Goal: Check status: Check status

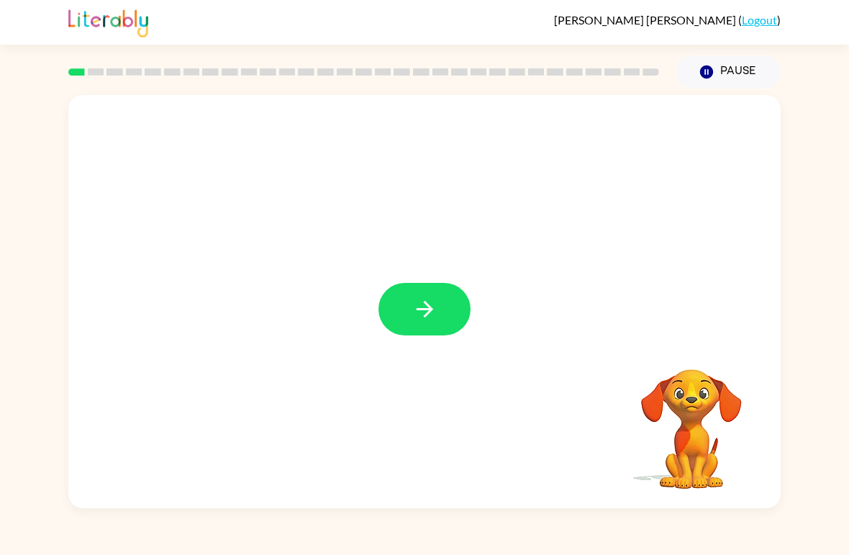
click at [419, 320] on icon "button" at bounding box center [424, 308] width 25 height 25
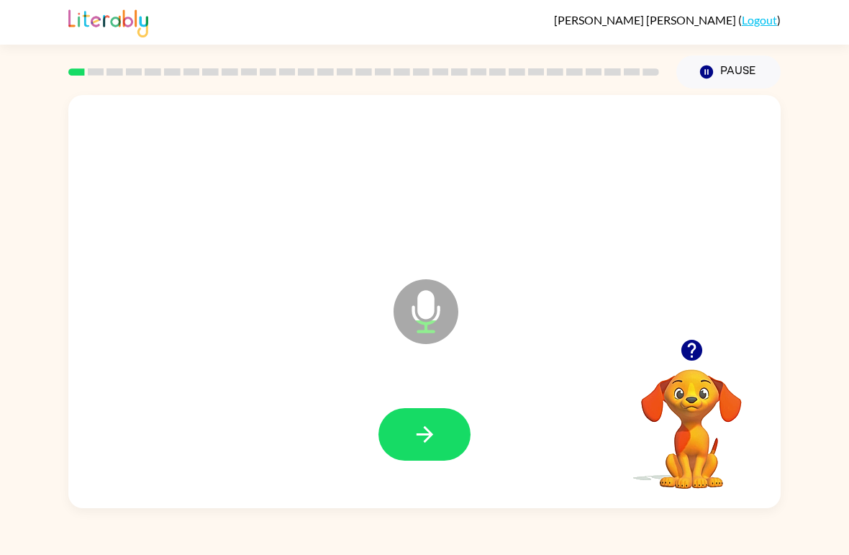
click at [459, 441] on button "button" at bounding box center [424, 434] width 92 height 53
click at [445, 439] on button "button" at bounding box center [424, 434] width 92 height 53
click at [442, 423] on button "button" at bounding box center [424, 434] width 92 height 53
click at [450, 440] on button "button" at bounding box center [424, 434] width 92 height 53
click at [451, 437] on button "button" at bounding box center [424, 434] width 92 height 53
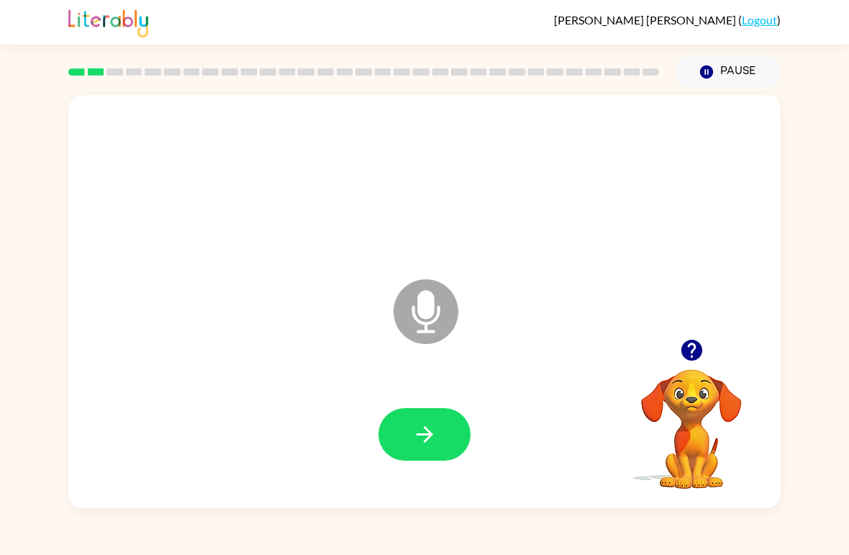
click at [404, 447] on button "button" at bounding box center [424, 434] width 92 height 53
click at [381, 456] on div at bounding box center [424, 434] width 92 height 53
click at [381, 455] on div at bounding box center [424, 434] width 92 height 53
click at [424, 425] on icon "button" at bounding box center [424, 434] width 25 height 25
click at [431, 432] on icon "button" at bounding box center [424, 434] width 25 height 25
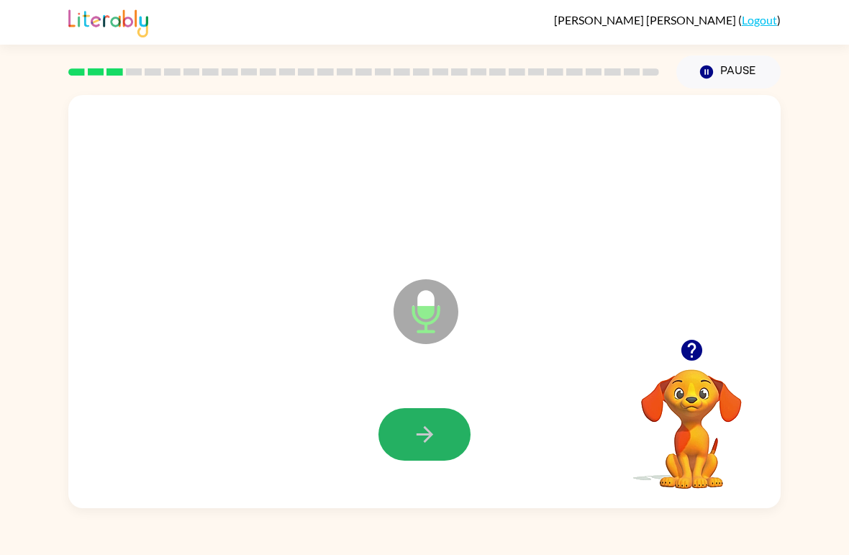
click at [427, 435] on icon "button" at bounding box center [424, 434] width 17 height 17
click at [401, 460] on button "button" at bounding box center [424, 434] width 92 height 53
click at [432, 424] on icon "button" at bounding box center [424, 434] width 25 height 25
click at [419, 426] on icon "button" at bounding box center [424, 434] width 25 height 25
click at [439, 458] on button "button" at bounding box center [424, 434] width 92 height 53
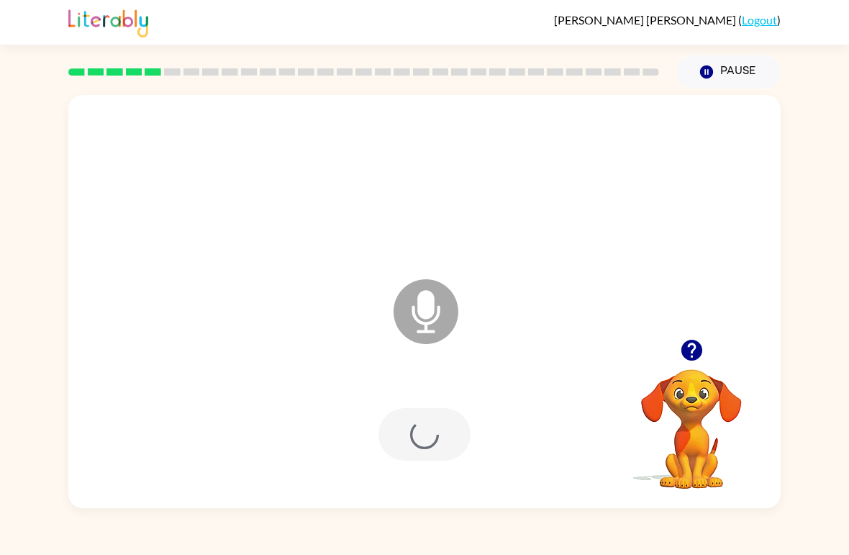
click at [460, 425] on div at bounding box center [424, 434] width 92 height 53
click at [436, 425] on icon "button" at bounding box center [424, 434] width 25 height 25
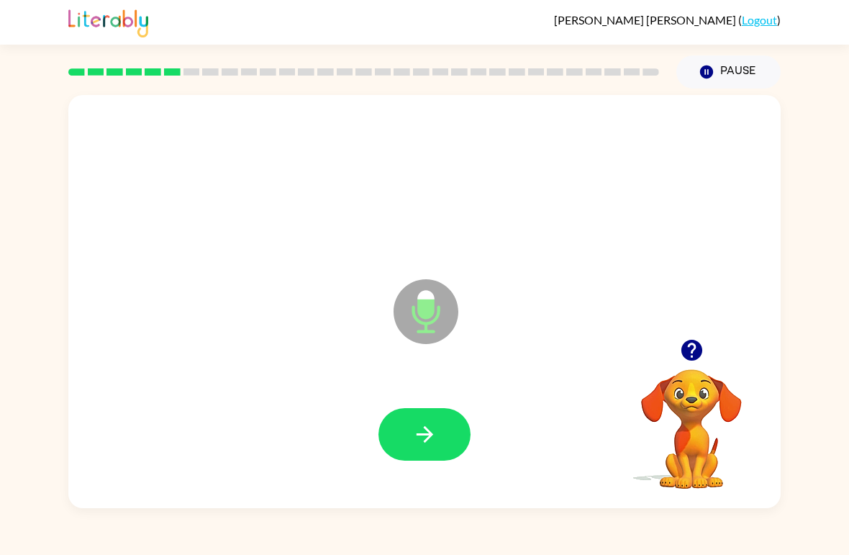
click at [407, 419] on button "button" at bounding box center [424, 434] width 92 height 53
click at [429, 438] on icon "button" at bounding box center [424, 434] width 17 height 17
click at [440, 296] on icon at bounding box center [426, 311] width 65 height 65
click at [423, 313] on icon "Microphone The Microphone is here when it is your turn to talk" at bounding box center [498, 330] width 216 height 108
click at [422, 312] on icon "Microphone The Microphone is here when it is your turn to talk" at bounding box center [498, 330] width 216 height 108
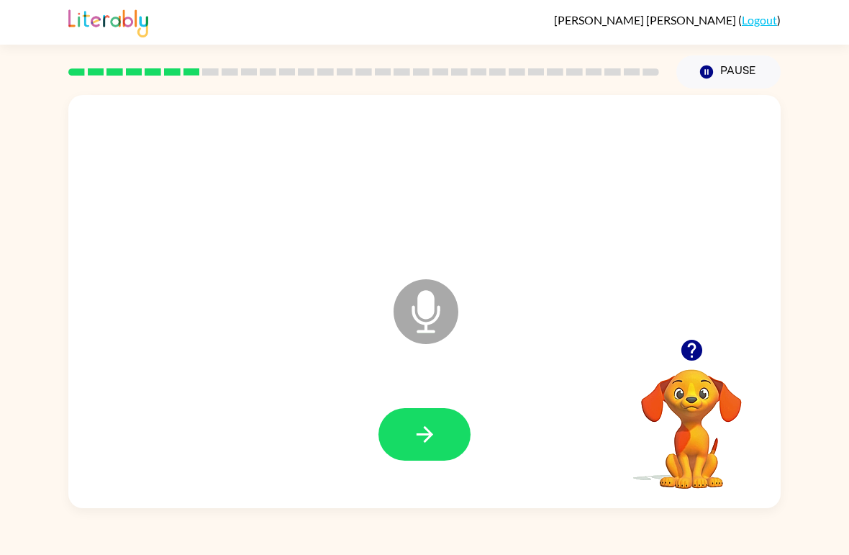
click at [450, 307] on icon at bounding box center [426, 311] width 65 height 65
click at [440, 428] on button "button" at bounding box center [424, 434] width 92 height 53
click at [433, 309] on icon "Microphone The Microphone is here when it is your turn to talk" at bounding box center [498, 330] width 216 height 108
click at [692, 421] on video "Your browser must support playing .mp4 files to use Literably. Please try using…" at bounding box center [692, 419] width 144 height 144
click at [679, 417] on video "Your browser must support playing .mp4 files to use Literably. Please try using…" at bounding box center [692, 419] width 144 height 144
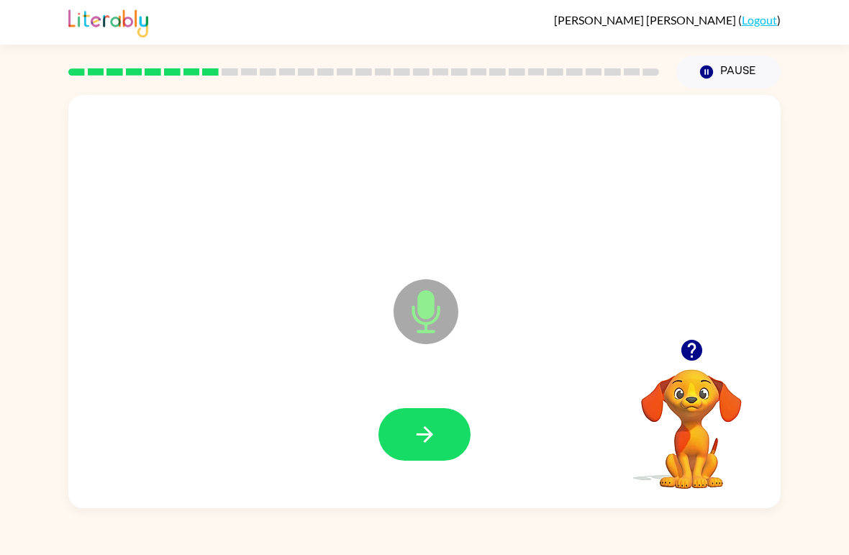
click at [679, 417] on video "Your browser must support playing .mp4 files to use Literably. Please try using…" at bounding box center [692, 419] width 144 height 144
click at [445, 425] on button "button" at bounding box center [424, 434] width 92 height 53
click at [426, 439] on icon "button" at bounding box center [424, 434] width 25 height 25
click at [437, 435] on icon "button" at bounding box center [424, 434] width 25 height 25
click at [700, 412] on video "Your browser must support playing .mp4 files to use Literably. Please try using…" at bounding box center [692, 419] width 144 height 144
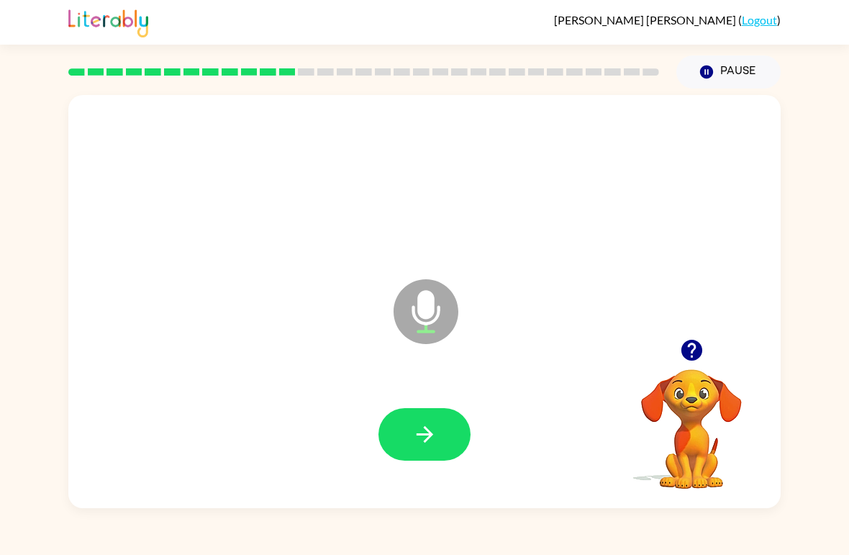
click at [699, 412] on video "Your browser must support playing .mp4 files to use Literably. Please try using…" at bounding box center [692, 419] width 144 height 144
click at [709, 352] on button "button" at bounding box center [691, 350] width 37 height 37
click at [691, 418] on video "Your browser must support playing .mp4 files to use Literably. Please try using…" at bounding box center [692, 419] width 144 height 144
click at [460, 428] on button "button" at bounding box center [424, 434] width 92 height 53
click at [455, 431] on button "button" at bounding box center [424, 434] width 92 height 53
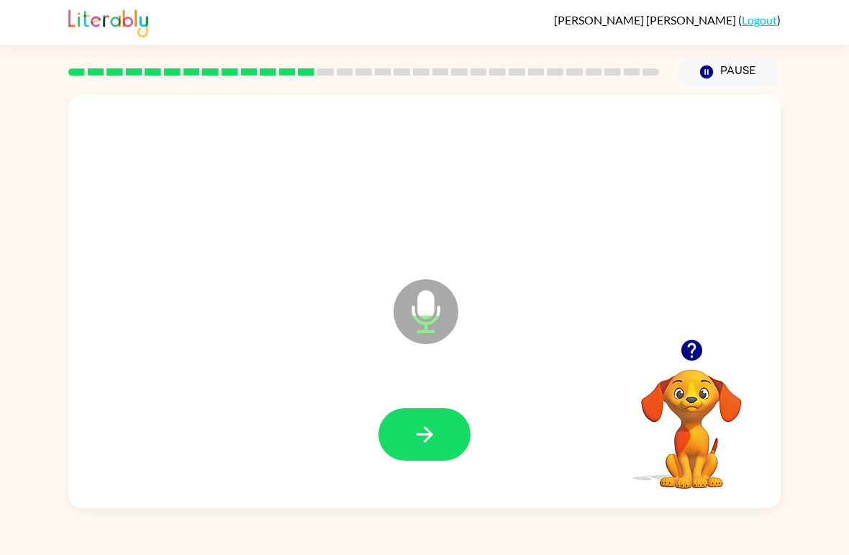
click at [442, 430] on button "button" at bounding box center [424, 434] width 92 height 53
click at [430, 421] on button "button" at bounding box center [424, 434] width 92 height 53
click at [438, 436] on button "button" at bounding box center [424, 434] width 92 height 53
click at [447, 438] on button "button" at bounding box center [424, 434] width 92 height 53
click at [426, 445] on icon "button" at bounding box center [424, 434] width 25 height 25
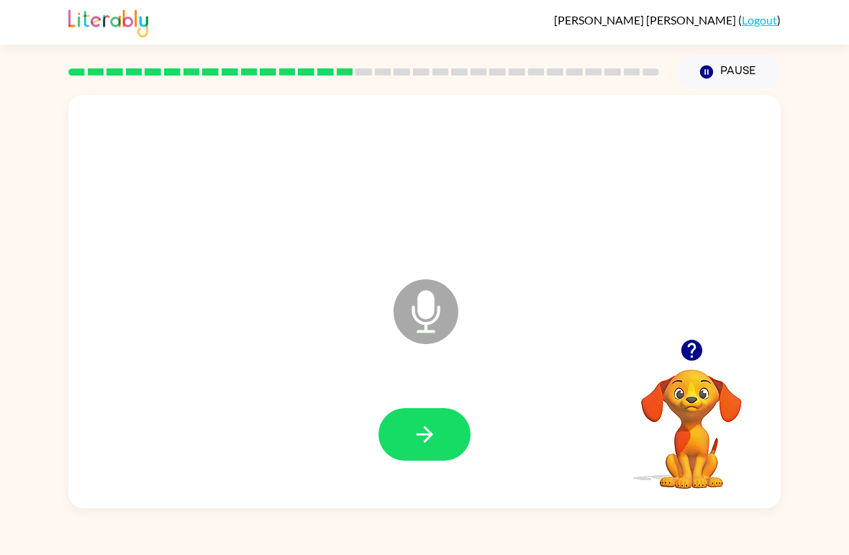
click at [424, 421] on button "button" at bounding box center [424, 434] width 92 height 53
click at [443, 445] on button "button" at bounding box center [424, 434] width 92 height 53
click at [407, 450] on button "button" at bounding box center [424, 434] width 92 height 53
click at [419, 421] on button "button" at bounding box center [424, 434] width 92 height 53
click at [422, 432] on icon "button" at bounding box center [424, 434] width 25 height 25
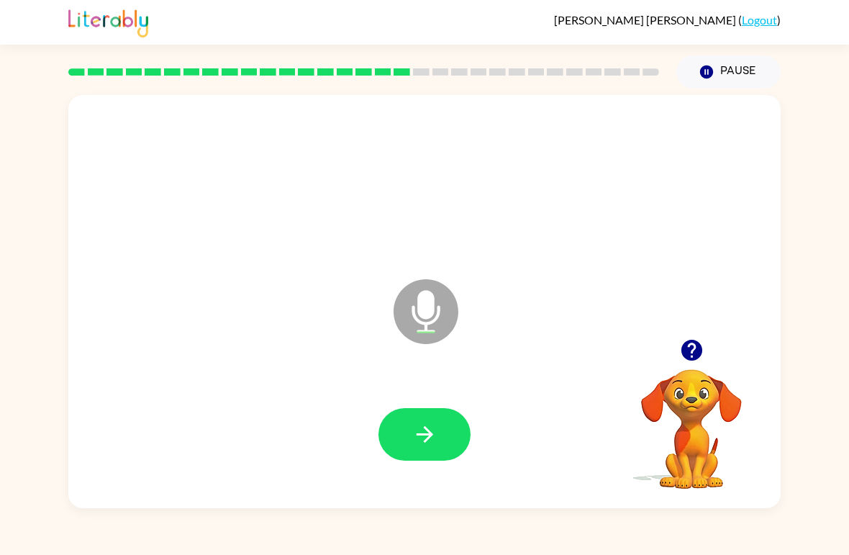
click at [403, 443] on button "button" at bounding box center [424, 434] width 92 height 53
click at [427, 433] on icon "button" at bounding box center [424, 434] width 25 height 25
click at [440, 430] on button "button" at bounding box center [424, 434] width 92 height 53
click at [452, 422] on button "button" at bounding box center [424, 434] width 92 height 53
click at [429, 420] on button "button" at bounding box center [424, 434] width 92 height 53
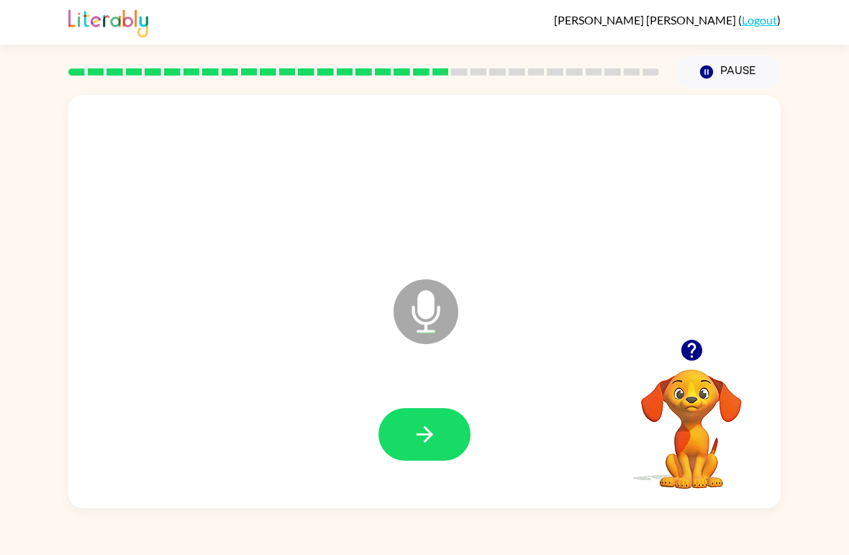
click at [430, 437] on icon "button" at bounding box center [424, 434] width 17 height 17
click at [462, 408] on div at bounding box center [425, 435] width 684 height 119
click at [453, 423] on button "button" at bounding box center [424, 434] width 92 height 53
click at [452, 423] on div at bounding box center [424, 434] width 92 height 53
click at [420, 445] on icon "button" at bounding box center [424, 434] width 25 height 25
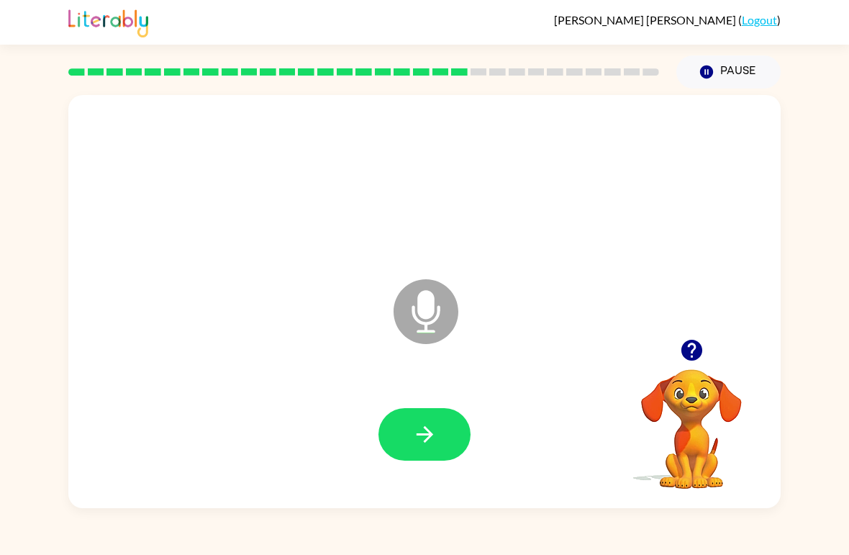
click at [456, 443] on button "button" at bounding box center [424, 434] width 92 height 53
click at [454, 430] on button "button" at bounding box center [424, 434] width 92 height 53
click at [412, 427] on icon "button" at bounding box center [424, 434] width 25 height 25
click at [427, 437] on icon "button" at bounding box center [424, 434] width 25 height 25
click at [424, 447] on icon "button" at bounding box center [424, 434] width 25 height 25
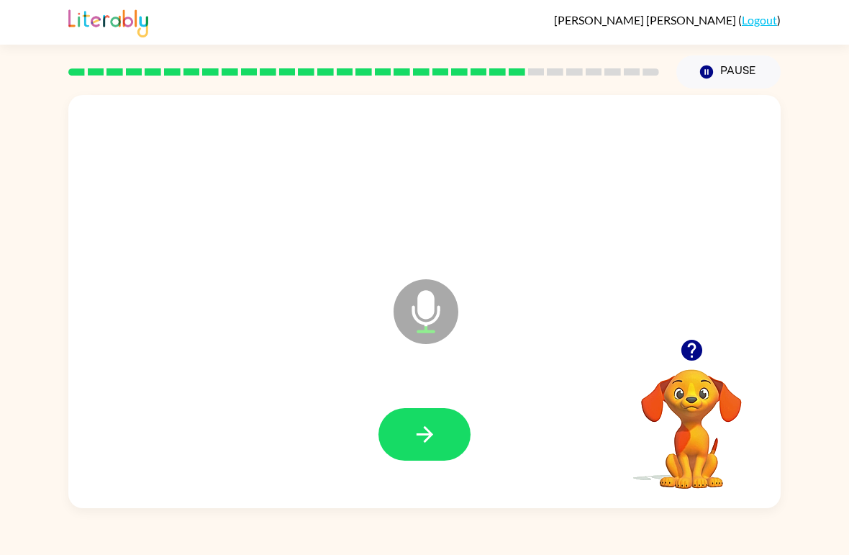
click at [397, 418] on button "button" at bounding box center [424, 434] width 92 height 53
click at [438, 428] on button "button" at bounding box center [424, 434] width 92 height 53
click at [444, 435] on button "button" at bounding box center [424, 434] width 92 height 53
click at [452, 440] on button "button" at bounding box center [424, 434] width 92 height 53
click at [444, 427] on button "button" at bounding box center [424, 434] width 92 height 53
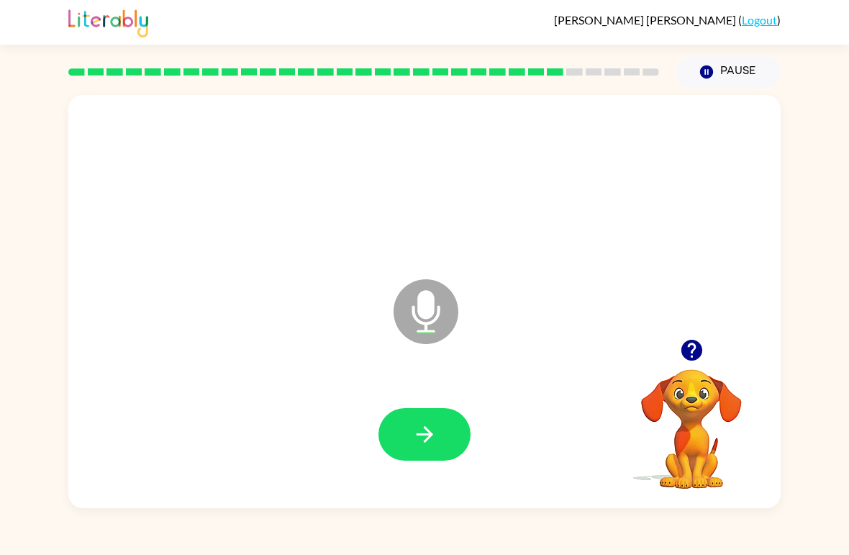
click at [443, 438] on button "button" at bounding box center [424, 434] width 92 height 53
click at [436, 429] on icon "button" at bounding box center [424, 434] width 25 height 25
click at [453, 436] on button "button" at bounding box center [424, 434] width 92 height 53
click at [438, 441] on button "button" at bounding box center [424, 434] width 92 height 53
click at [435, 437] on icon "button" at bounding box center [424, 434] width 25 height 25
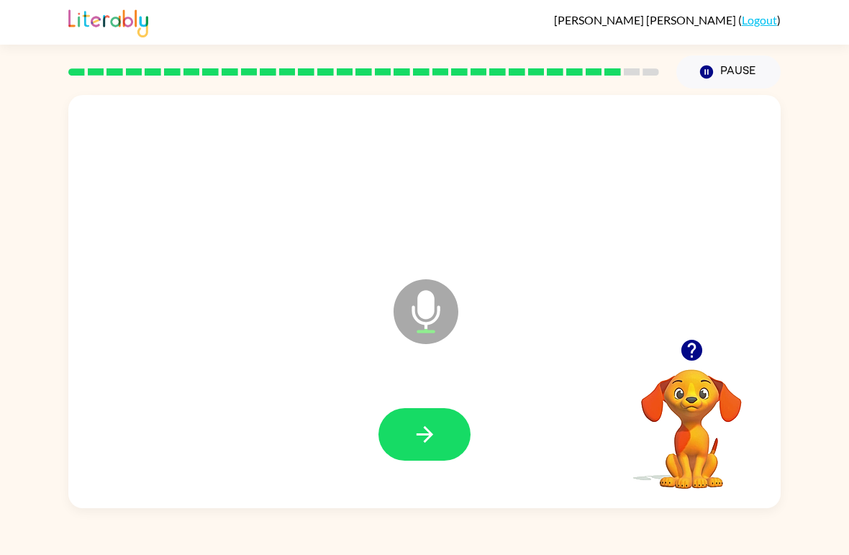
click at [432, 419] on button "button" at bounding box center [424, 434] width 92 height 53
click at [428, 447] on icon "button" at bounding box center [424, 434] width 25 height 25
click at [445, 444] on button "button" at bounding box center [424, 434] width 92 height 53
click at [441, 435] on button "button" at bounding box center [424, 434] width 92 height 53
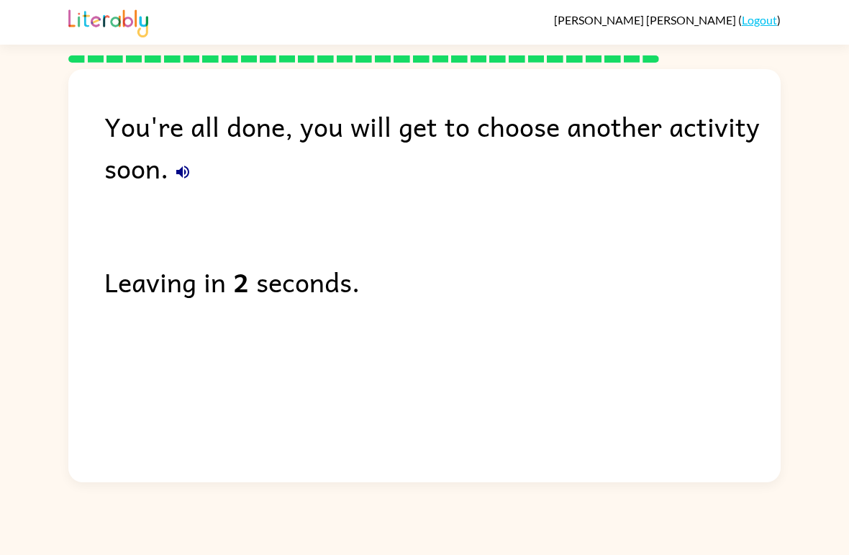
click at [187, 172] on icon "button" at bounding box center [182, 171] width 17 height 17
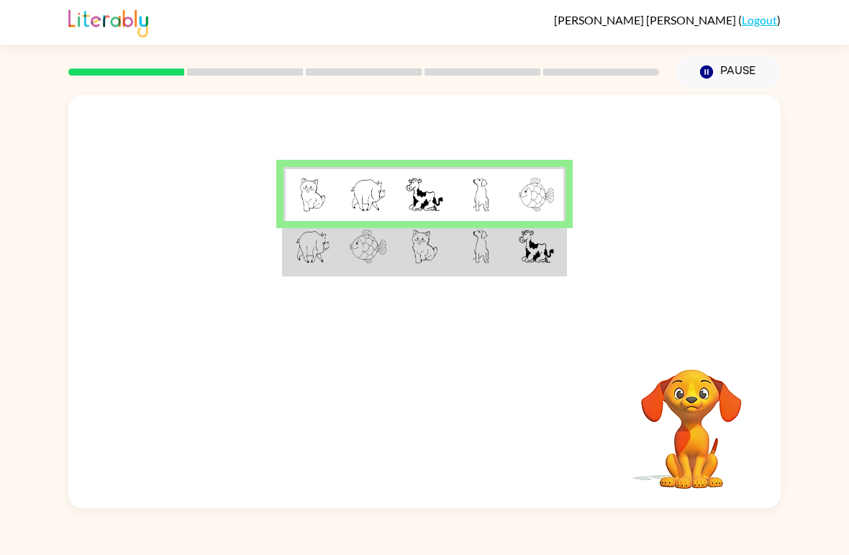
click at [459, 255] on td at bounding box center [481, 248] width 56 height 54
click at [429, 258] on img at bounding box center [425, 247] width 26 height 34
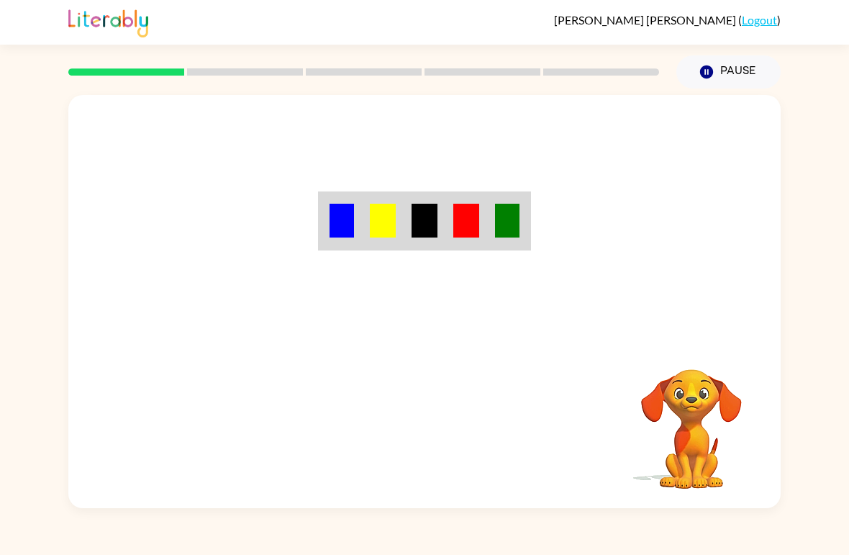
click at [164, 60] on div at bounding box center [364, 72] width 608 height 50
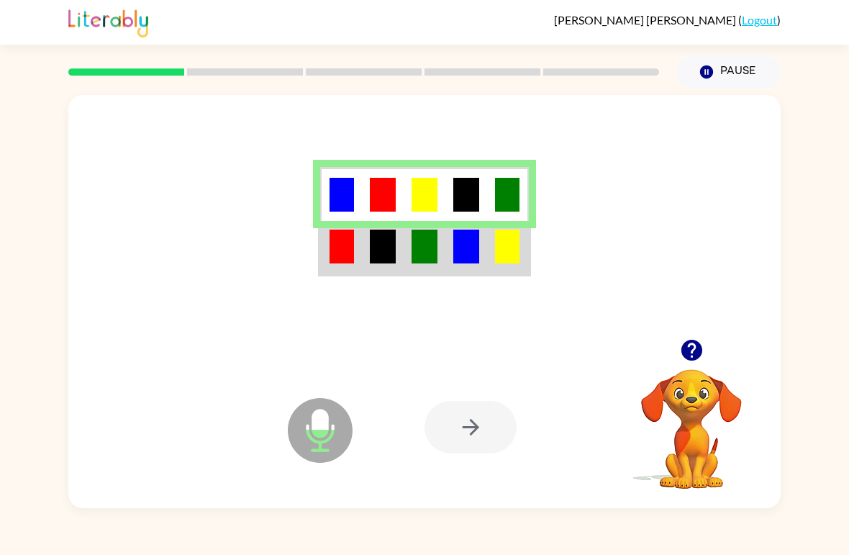
click at [491, 437] on div at bounding box center [471, 427] width 92 height 53
click at [370, 250] on img at bounding box center [383, 247] width 26 height 34
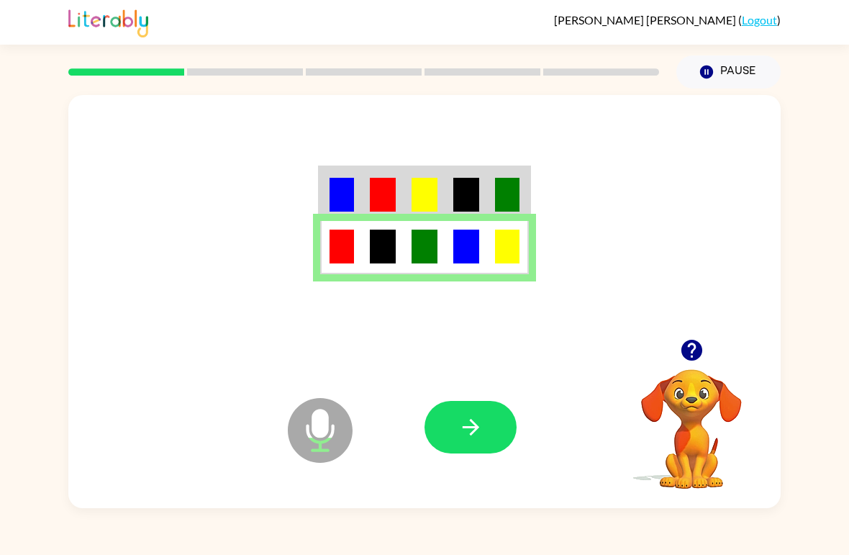
click at [471, 432] on icon "button" at bounding box center [470, 426] width 25 height 25
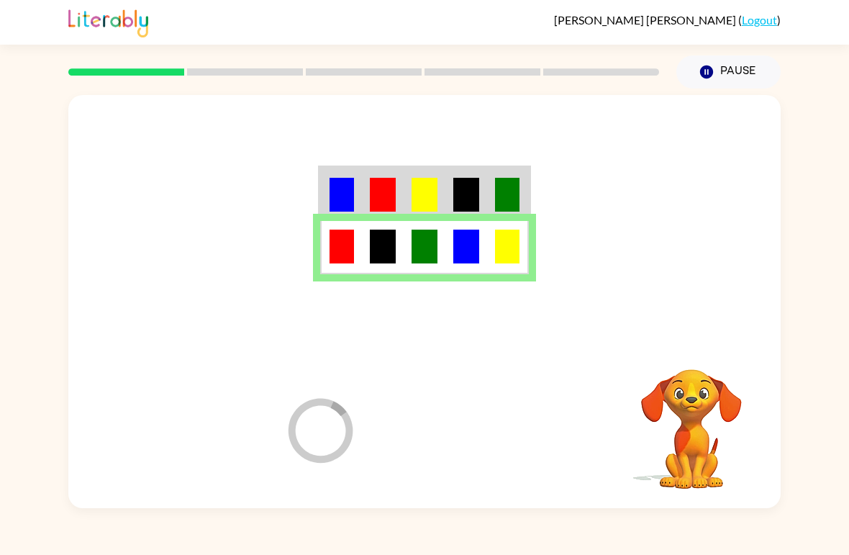
click at [247, 86] on div at bounding box center [364, 72] width 608 height 50
click at [245, 58] on div at bounding box center [364, 72] width 608 height 50
click at [253, 64] on div at bounding box center [364, 72] width 608 height 50
click at [253, 63] on div at bounding box center [364, 72] width 608 height 50
click at [269, 72] on rect at bounding box center [245, 71] width 116 height 7
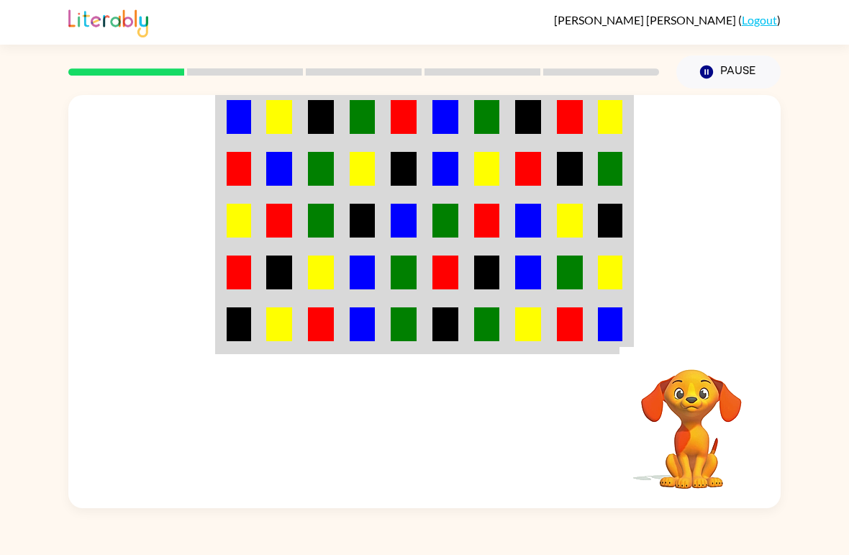
click at [366, 262] on img at bounding box center [363, 272] width 26 height 34
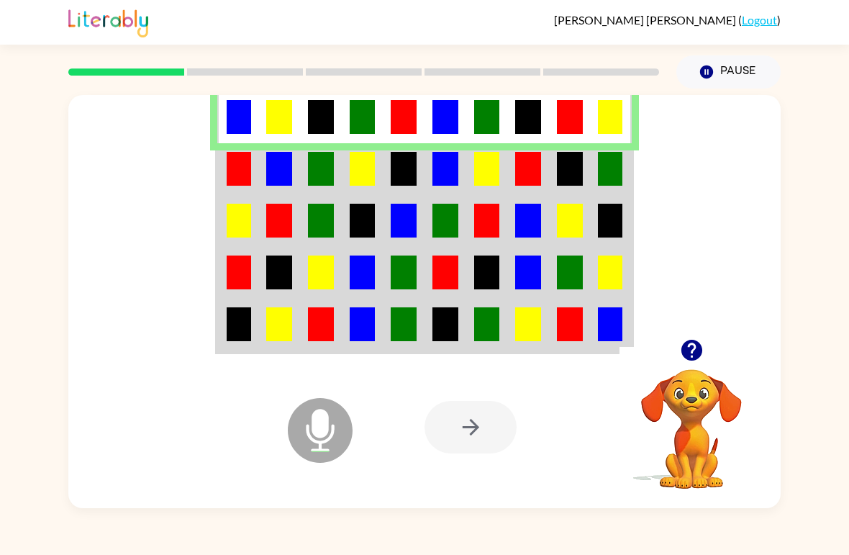
click at [238, 86] on div at bounding box center [364, 72] width 608 height 50
click at [255, 79] on div at bounding box center [364, 72] width 608 height 50
click at [267, 69] on rect at bounding box center [245, 71] width 116 height 7
click at [400, 196] on td at bounding box center [404, 221] width 42 height 52
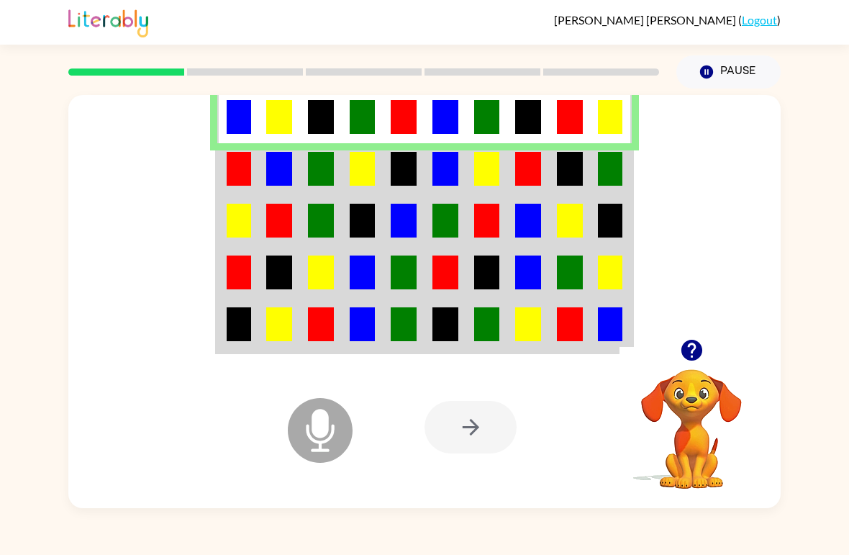
click at [463, 425] on div at bounding box center [471, 427] width 92 height 53
click at [463, 424] on div at bounding box center [471, 427] width 92 height 53
click at [476, 437] on div at bounding box center [471, 427] width 92 height 53
click at [476, 436] on div at bounding box center [471, 427] width 92 height 53
click at [490, 429] on div at bounding box center [471, 427] width 92 height 53
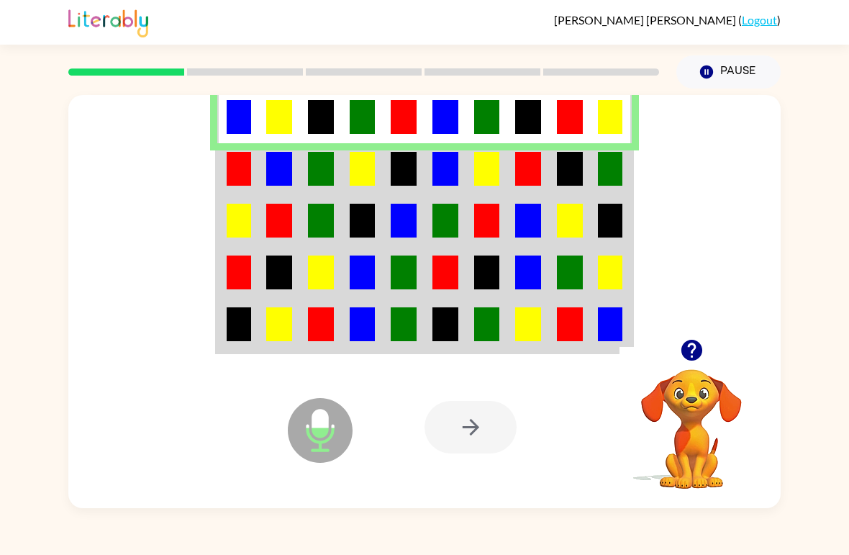
click at [684, 371] on video "Your browser must support playing .mp4 files to use Literably. Please try using…" at bounding box center [692, 419] width 144 height 144
click at [225, 73] on rect at bounding box center [245, 71] width 116 height 7
click at [145, 74] on rect at bounding box center [126, 71] width 116 height 7
click at [135, 72] on rect at bounding box center [126, 71] width 116 height 7
click at [484, 430] on div at bounding box center [471, 427] width 92 height 53
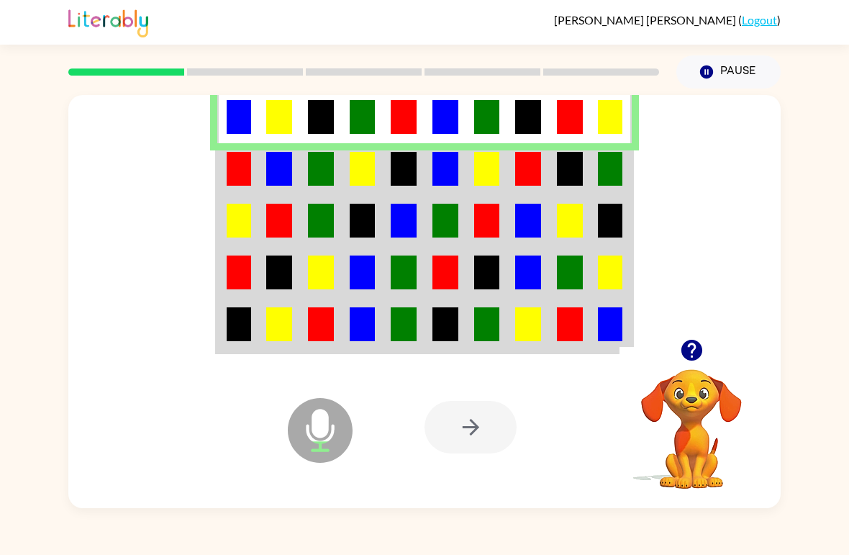
click at [484, 429] on div at bounding box center [471, 427] width 92 height 53
click at [476, 417] on div at bounding box center [471, 427] width 92 height 53
click at [475, 417] on div at bounding box center [471, 427] width 92 height 53
click at [535, 159] on img at bounding box center [528, 169] width 26 height 34
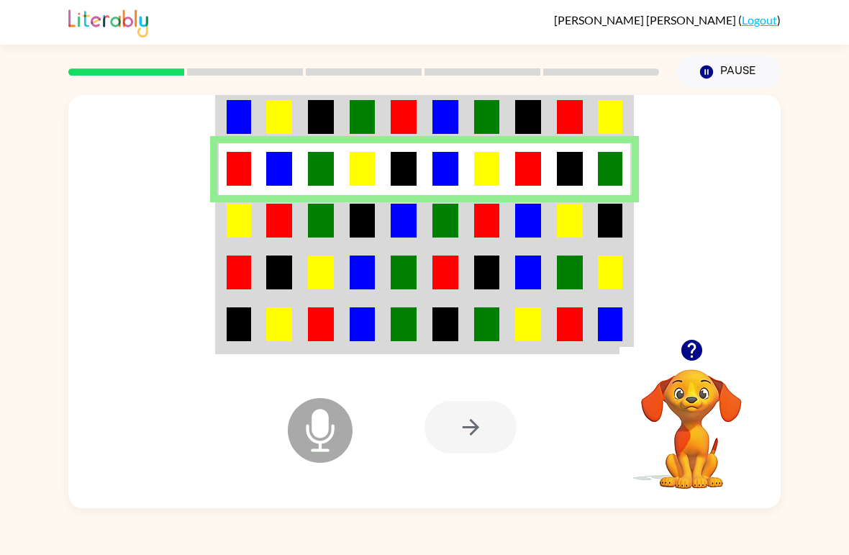
click at [480, 435] on div at bounding box center [471, 427] width 92 height 53
click at [479, 435] on div at bounding box center [471, 427] width 92 height 53
click at [590, 226] on td at bounding box center [570, 221] width 42 height 52
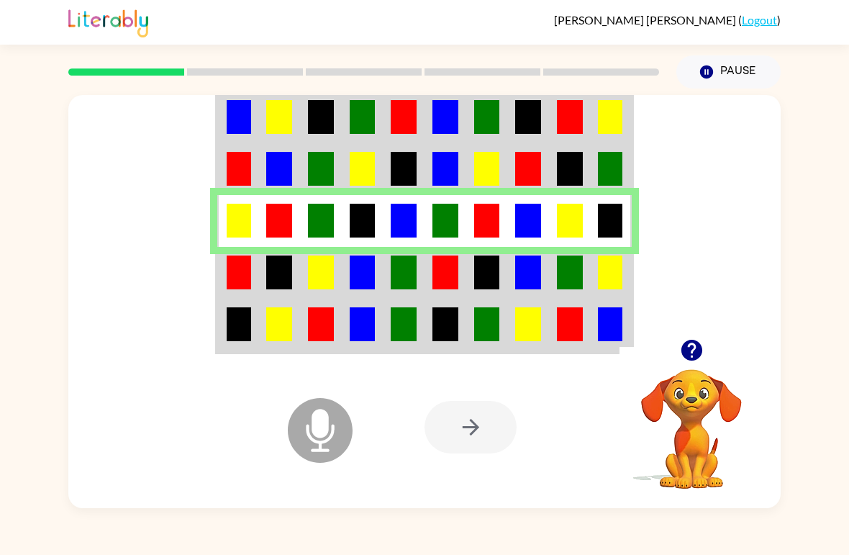
click at [490, 286] on img at bounding box center [487, 272] width 26 height 34
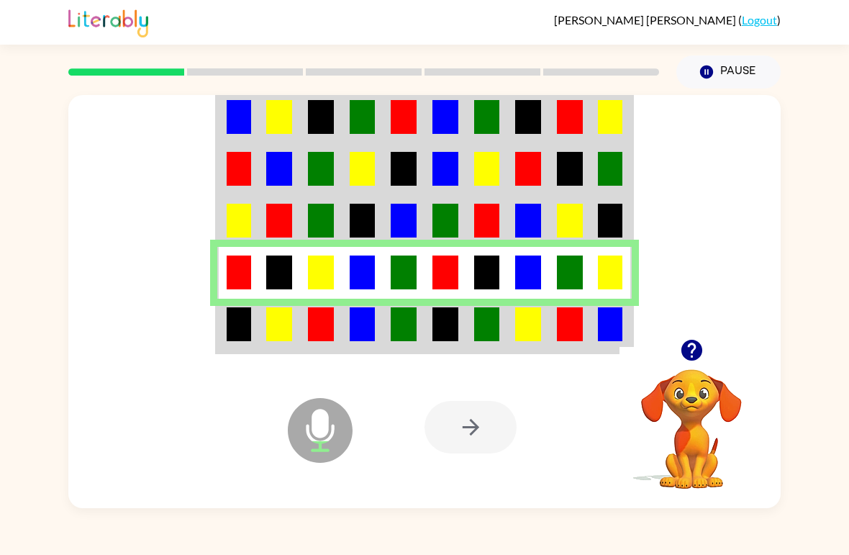
click at [240, 63] on div at bounding box center [364, 72] width 608 height 50
click at [279, 66] on div at bounding box center [364, 72] width 608 height 50
click at [258, 73] on rect at bounding box center [245, 71] width 116 height 7
click at [248, 76] on rect at bounding box center [245, 71] width 116 height 7
click at [498, 435] on div at bounding box center [471, 427] width 92 height 53
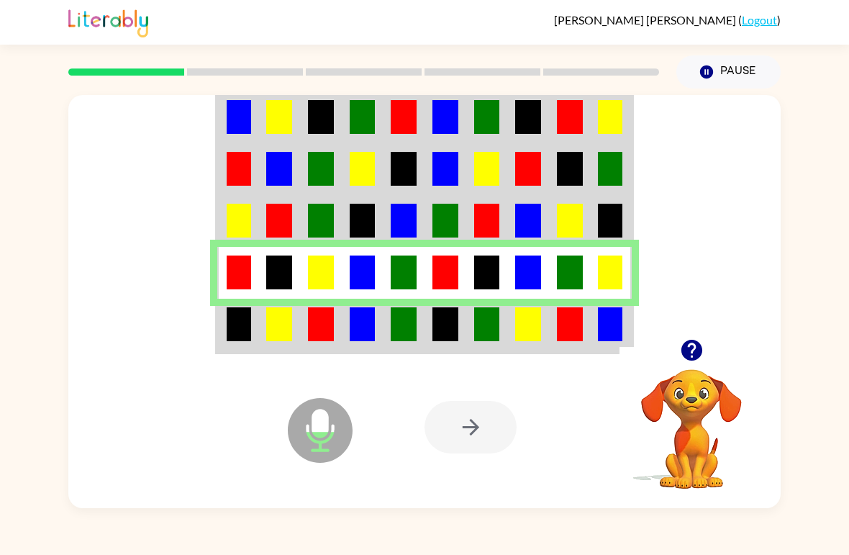
click at [658, 375] on video "Your browser must support playing .mp4 files to use Literably. Please try using…" at bounding box center [692, 419] width 144 height 144
click at [594, 344] on td at bounding box center [612, 326] width 42 height 54
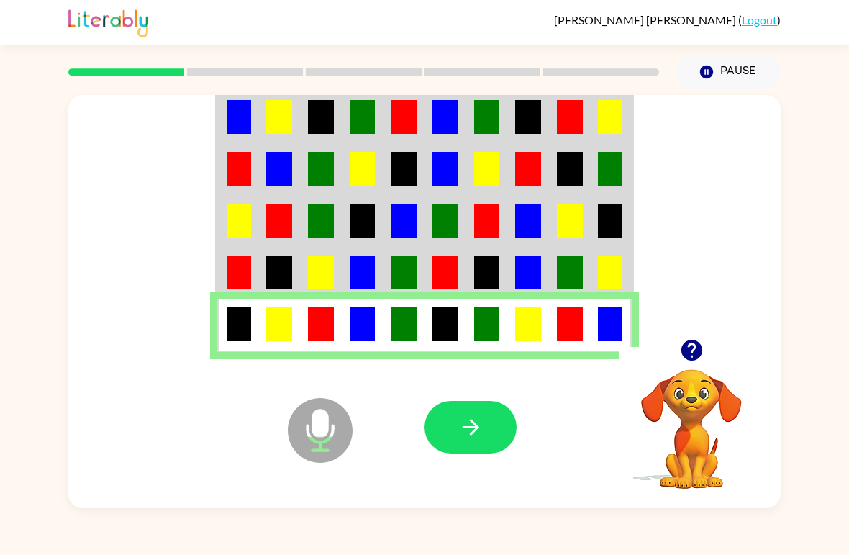
click at [489, 437] on button "button" at bounding box center [471, 427] width 92 height 53
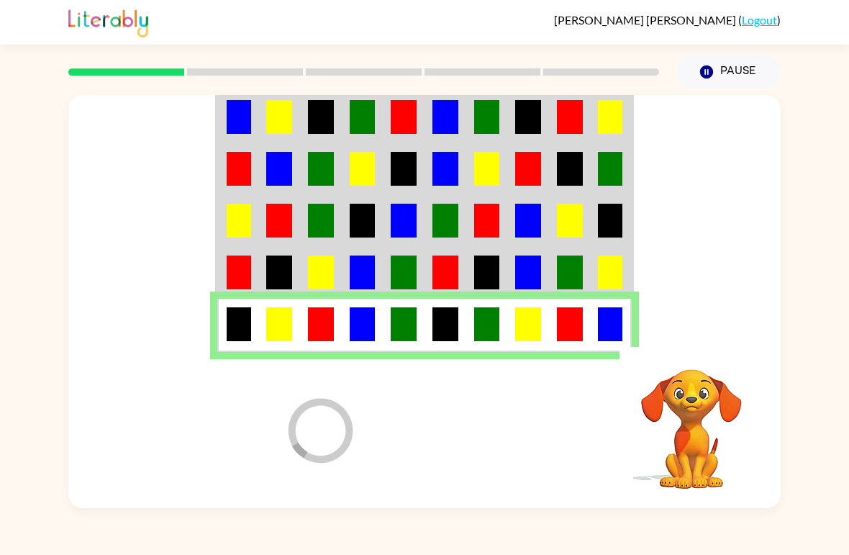
click at [236, 134] on img at bounding box center [239, 117] width 24 height 34
click at [275, 77] on div at bounding box center [364, 72] width 608 height 50
click at [694, 421] on video "Your browser must support playing .mp4 files to use Literably. Please try using…" at bounding box center [692, 419] width 144 height 144
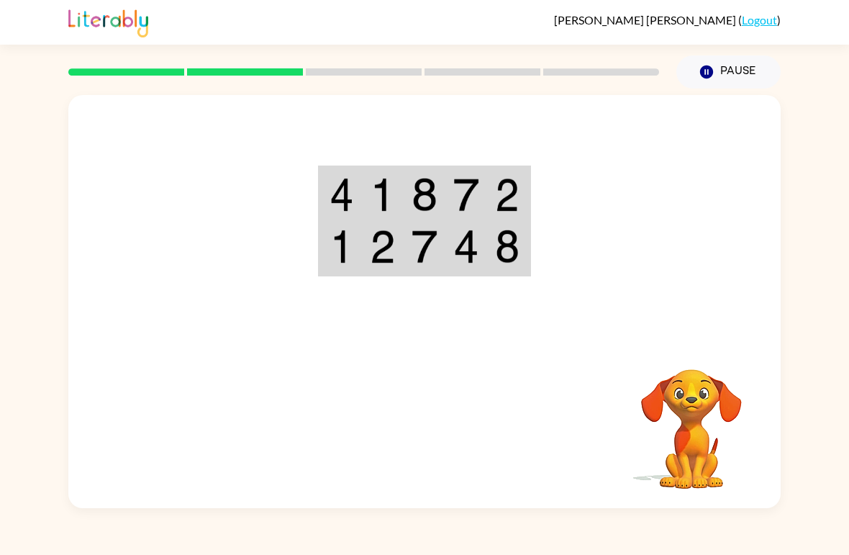
click at [348, 229] on td at bounding box center [341, 248] width 42 height 54
click at [347, 196] on img at bounding box center [342, 195] width 24 height 34
click at [418, 270] on td at bounding box center [425, 248] width 42 height 54
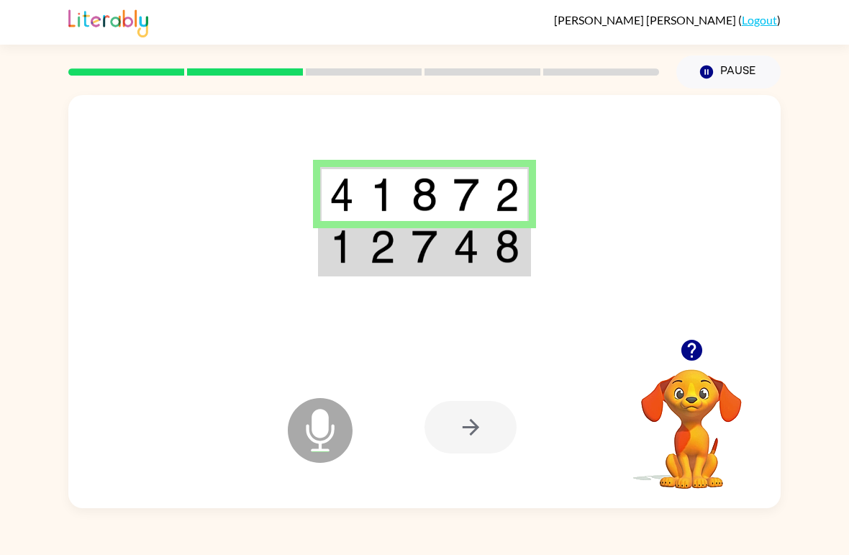
click at [502, 241] on img at bounding box center [507, 247] width 24 height 34
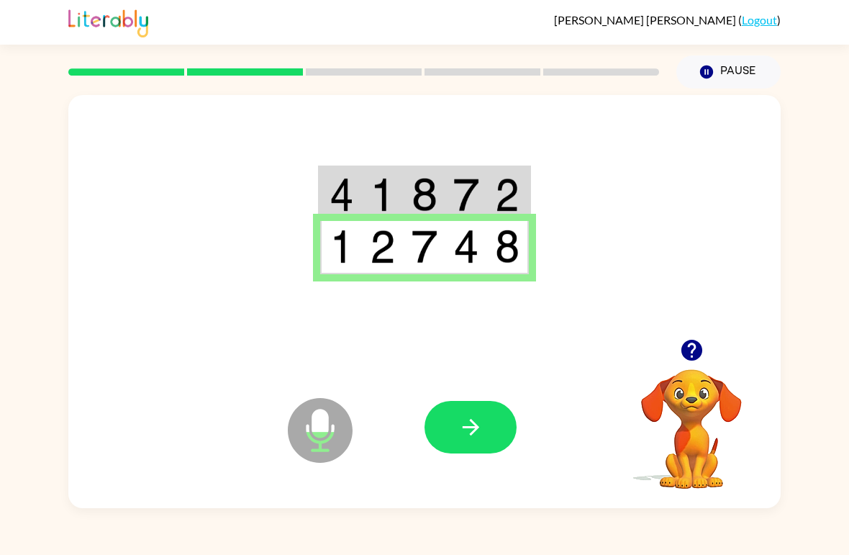
click at [487, 437] on button "button" at bounding box center [471, 427] width 92 height 53
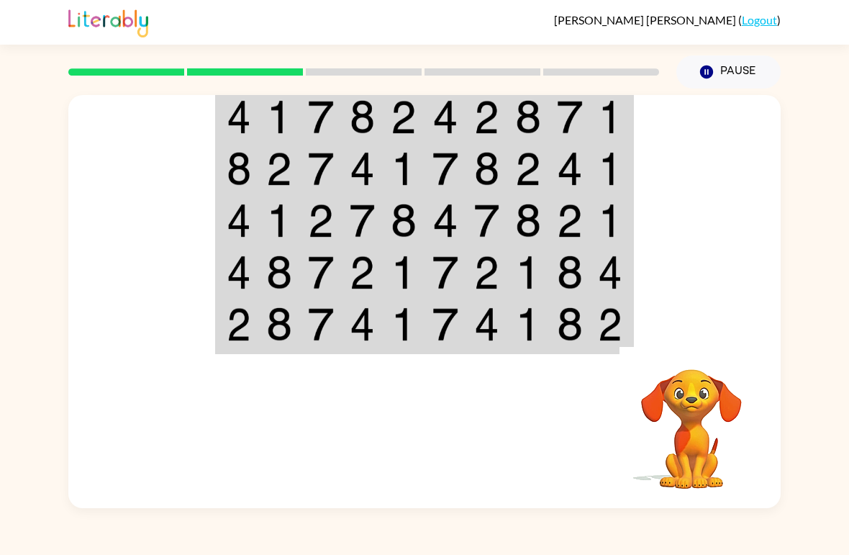
click at [357, 81] on div at bounding box center [364, 72] width 608 height 50
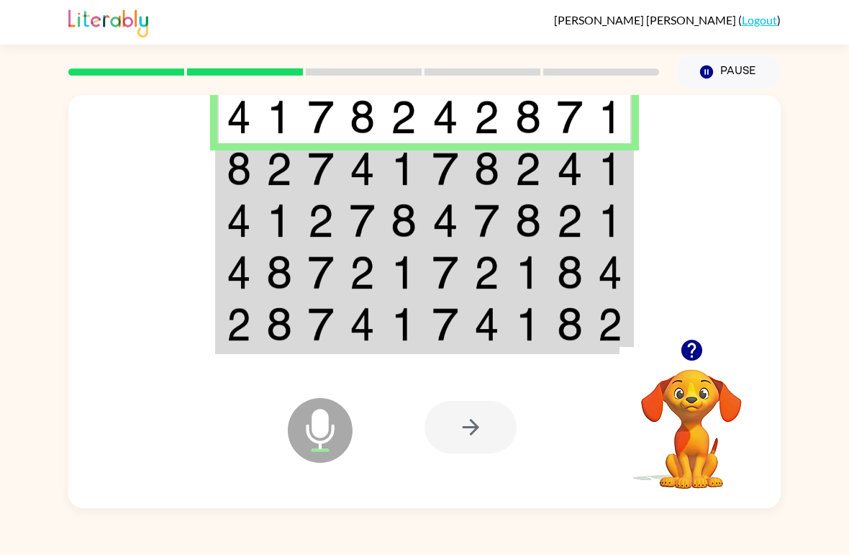
click at [460, 180] on td at bounding box center [446, 169] width 42 height 52
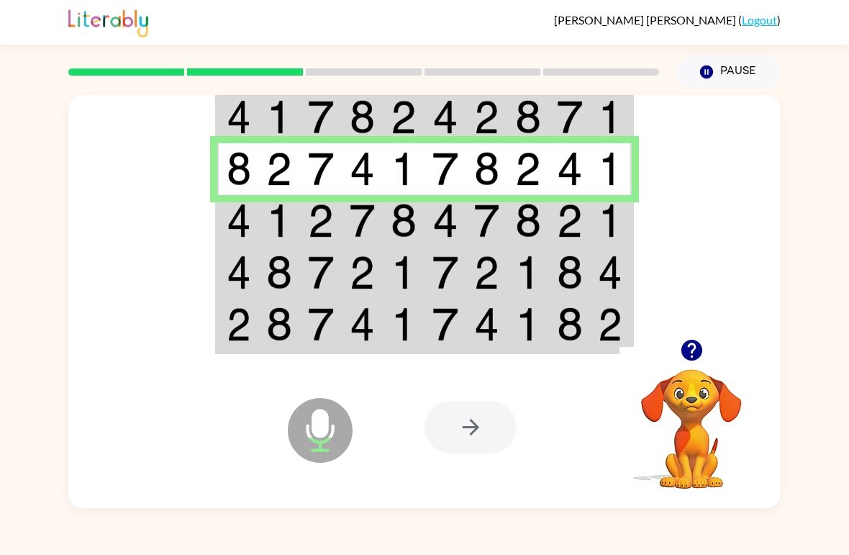
click at [599, 225] on img at bounding box center [610, 221] width 24 height 34
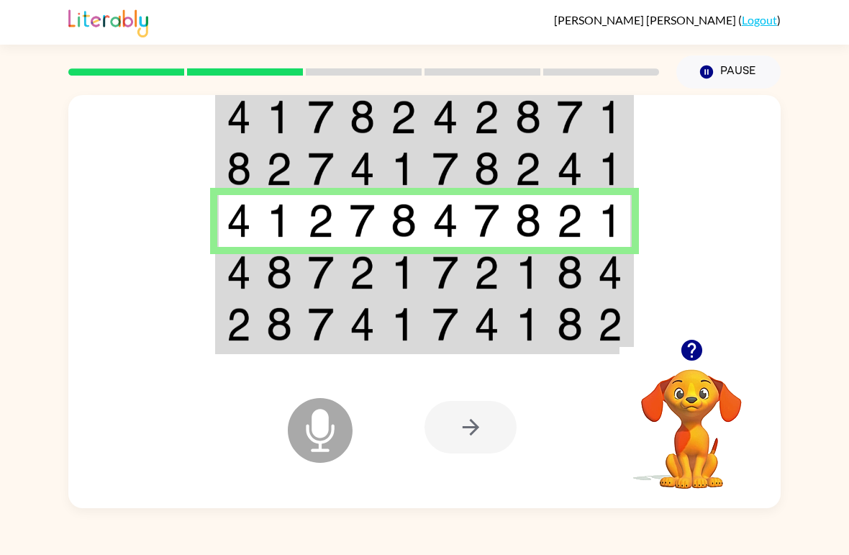
click at [533, 285] on img at bounding box center [528, 272] width 26 height 34
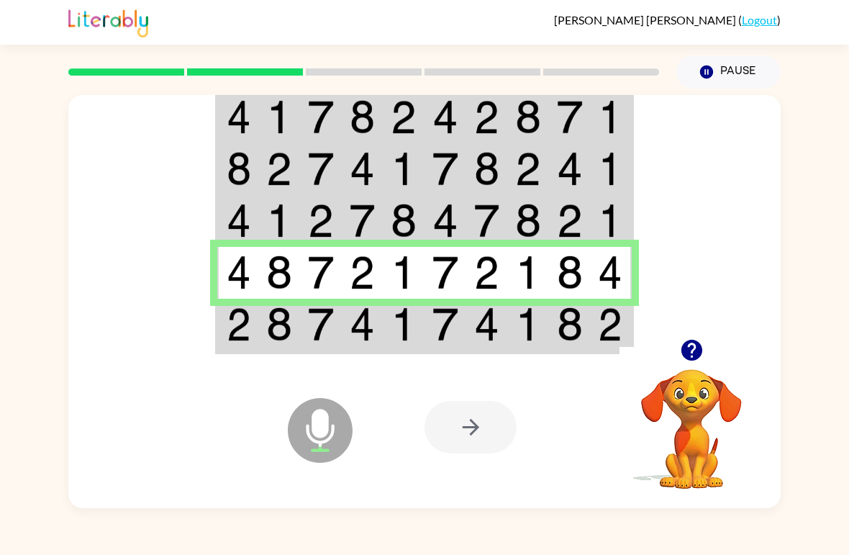
click at [527, 351] on td at bounding box center [528, 326] width 42 height 54
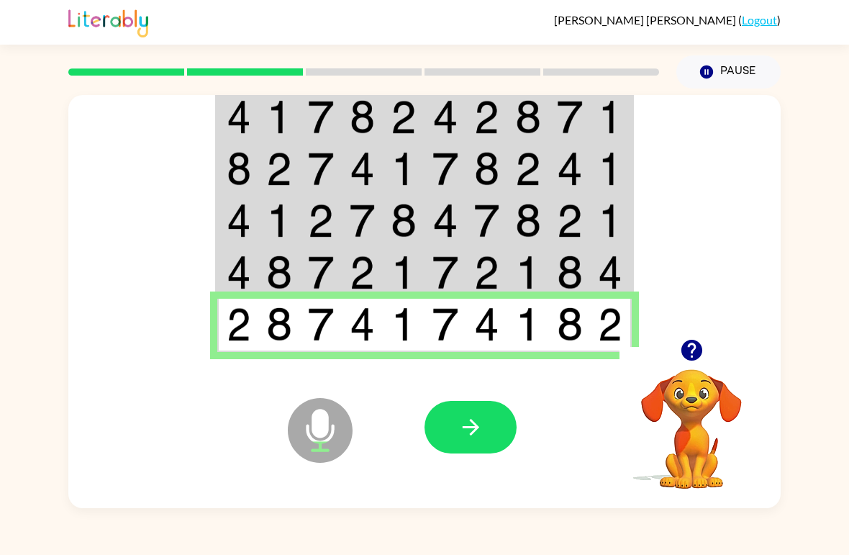
click at [467, 416] on icon "button" at bounding box center [470, 426] width 25 height 25
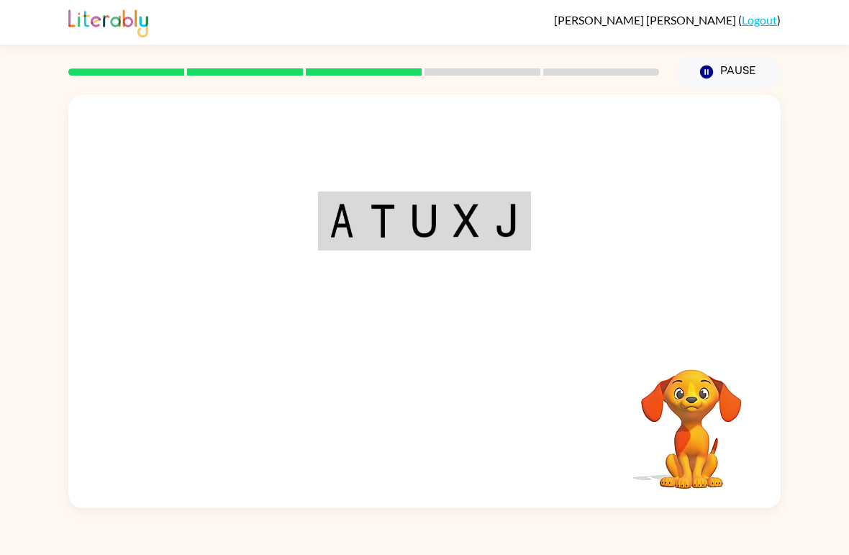
click at [450, 71] on rect at bounding box center [483, 71] width 116 height 7
click at [581, 80] on div at bounding box center [364, 72] width 608 height 50
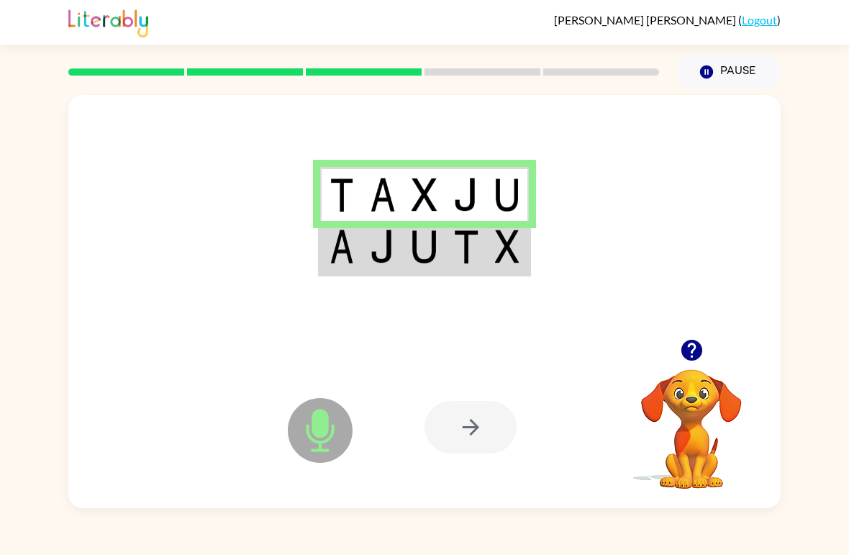
click at [471, 236] on img at bounding box center [466, 247] width 26 height 34
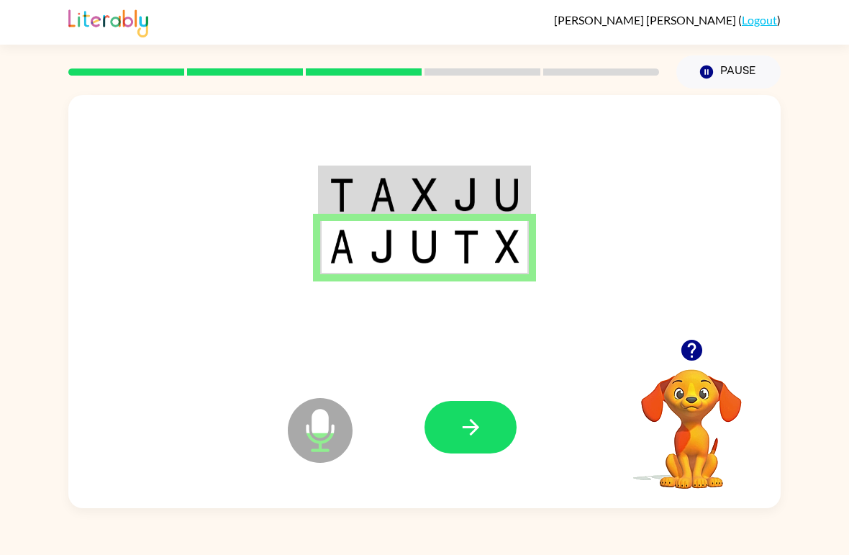
click at [503, 419] on button "button" at bounding box center [471, 427] width 92 height 53
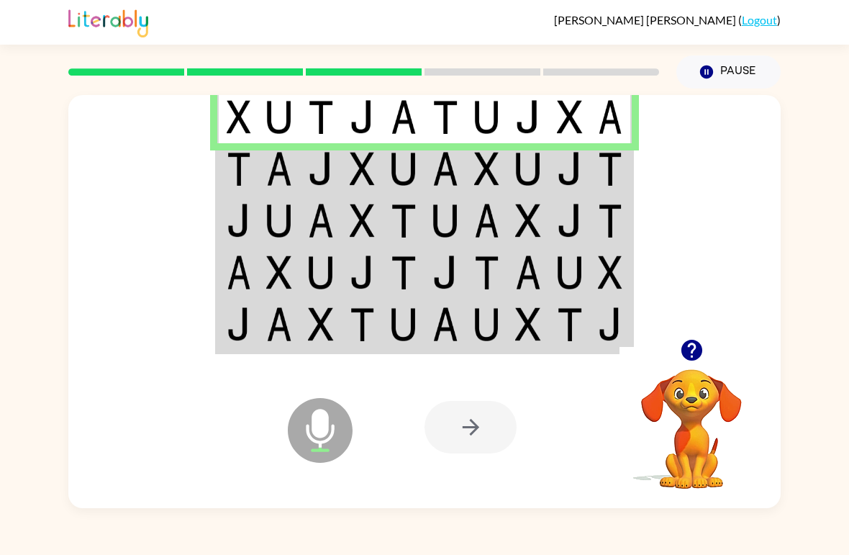
click at [460, 181] on td at bounding box center [446, 169] width 42 height 52
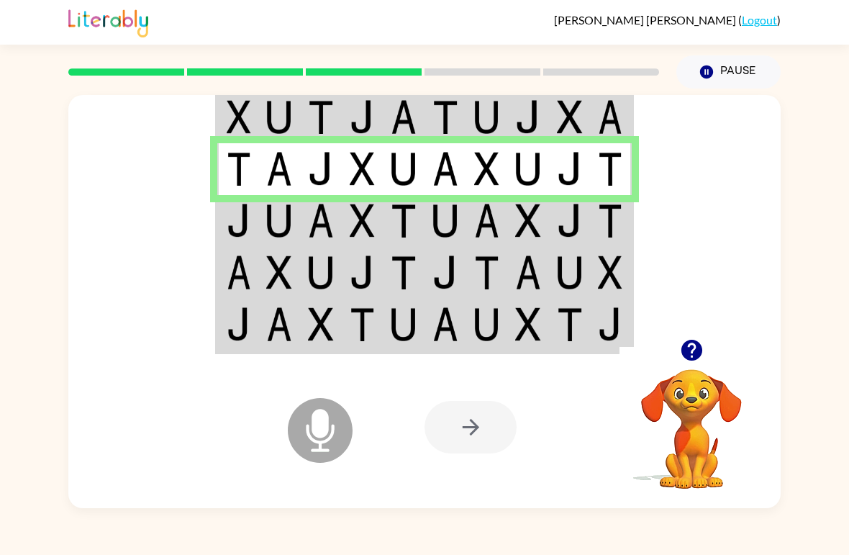
click at [553, 214] on td at bounding box center [570, 221] width 42 height 52
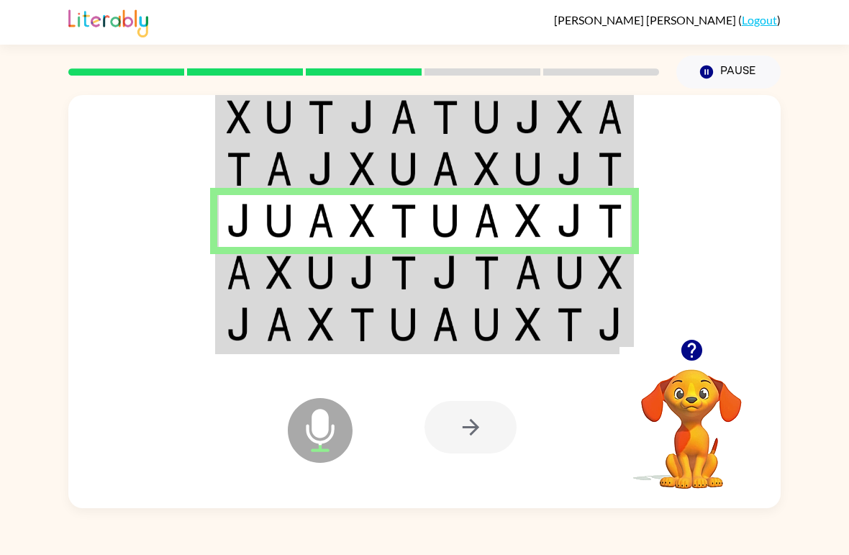
click at [615, 257] on img at bounding box center [610, 272] width 24 height 34
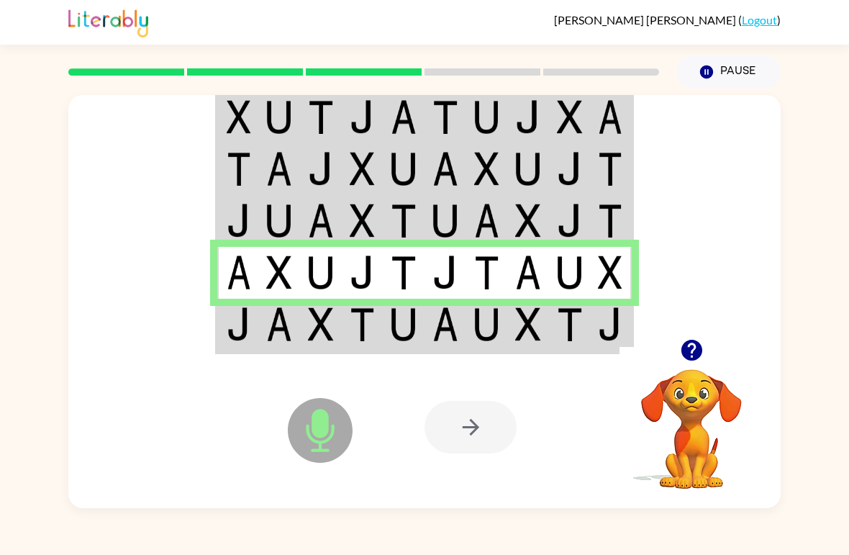
click at [572, 335] on img at bounding box center [570, 324] width 26 height 34
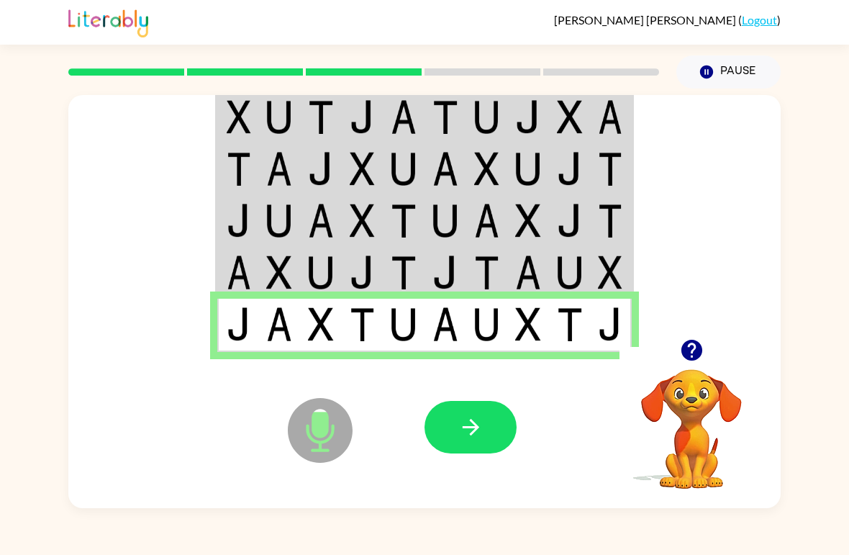
click at [490, 433] on button "button" at bounding box center [471, 427] width 92 height 53
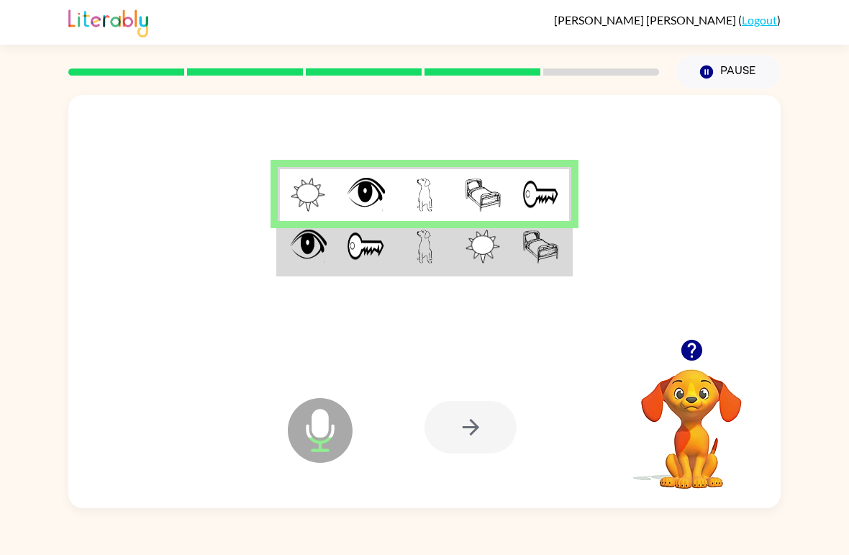
click at [478, 422] on div at bounding box center [471, 427] width 92 height 53
click at [486, 438] on div at bounding box center [471, 427] width 92 height 53
click at [289, 213] on td at bounding box center [307, 194] width 58 height 54
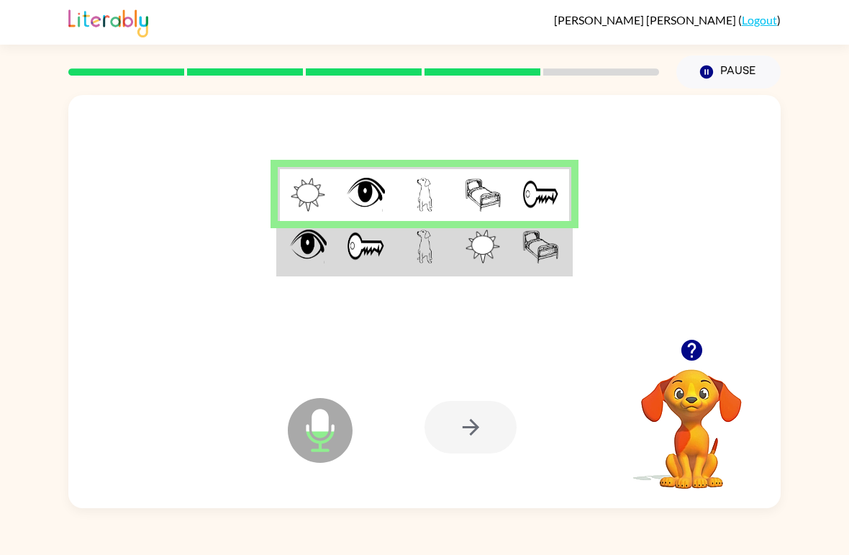
click at [357, 193] on img at bounding box center [366, 195] width 39 height 34
click at [419, 204] on img at bounding box center [425, 195] width 17 height 34
click at [570, 200] on td at bounding box center [541, 194] width 58 height 54
click at [407, 252] on td at bounding box center [424, 248] width 58 height 54
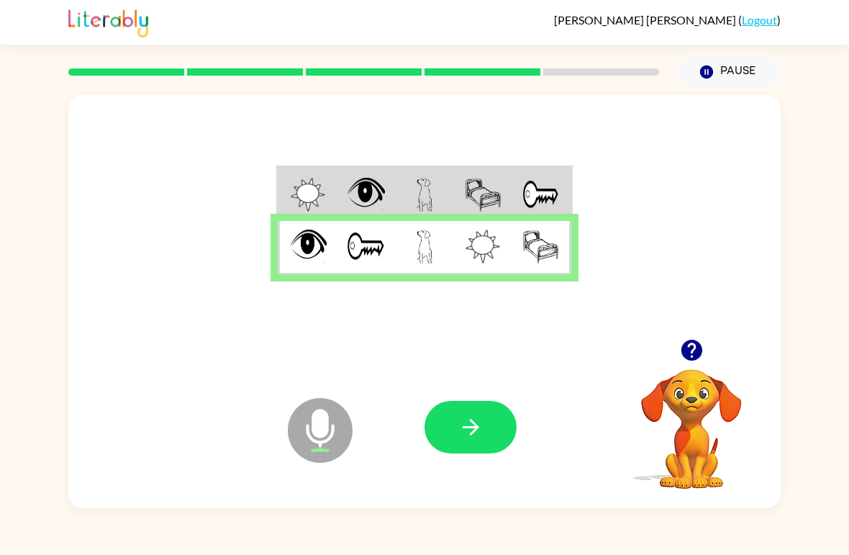
click at [496, 430] on button "button" at bounding box center [471, 427] width 92 height 53
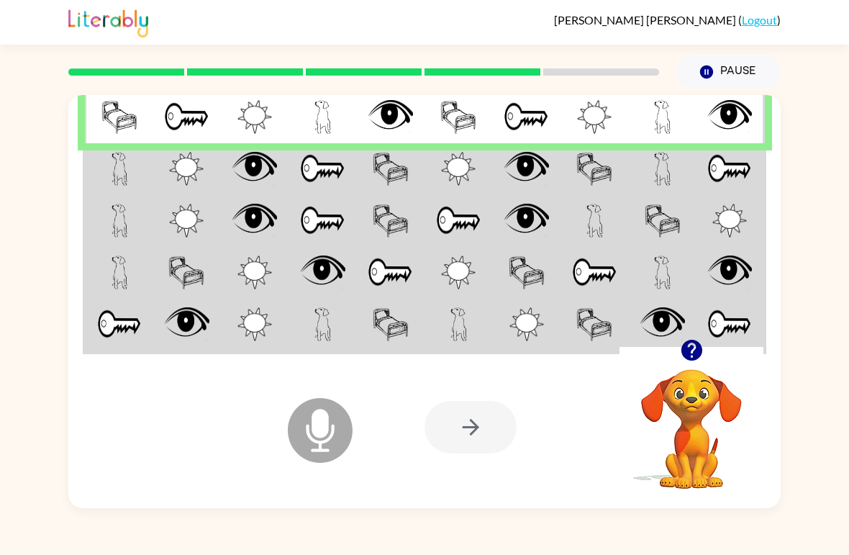
click at [106, 182] on td at bounding box center [119, 169] width 68 height 52
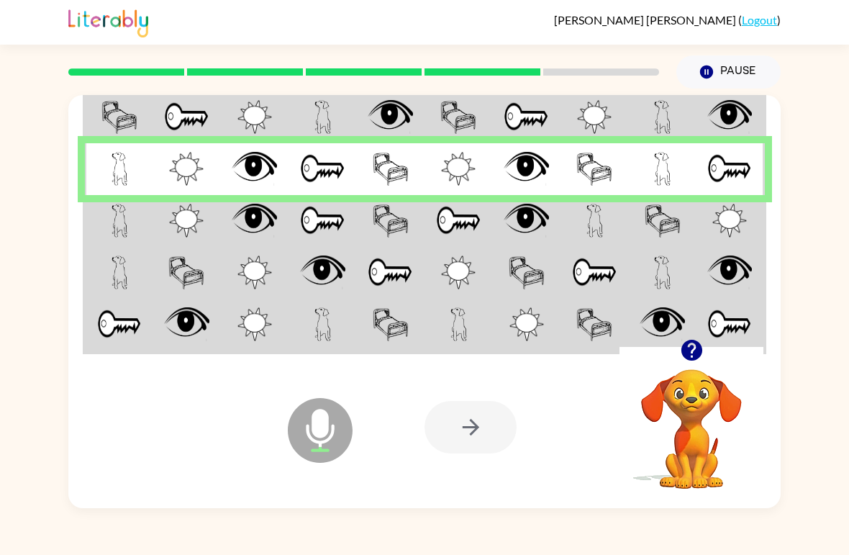
click at [98, 230] on td at bounding box center [119, 221] width 68 height 52
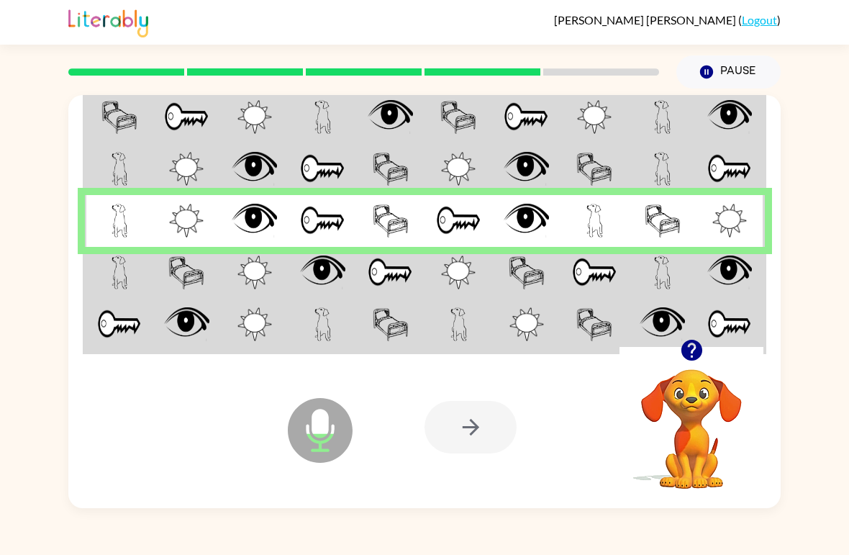
click at [121, 273] on img at bounding box center [120, 272] width 17 height 34
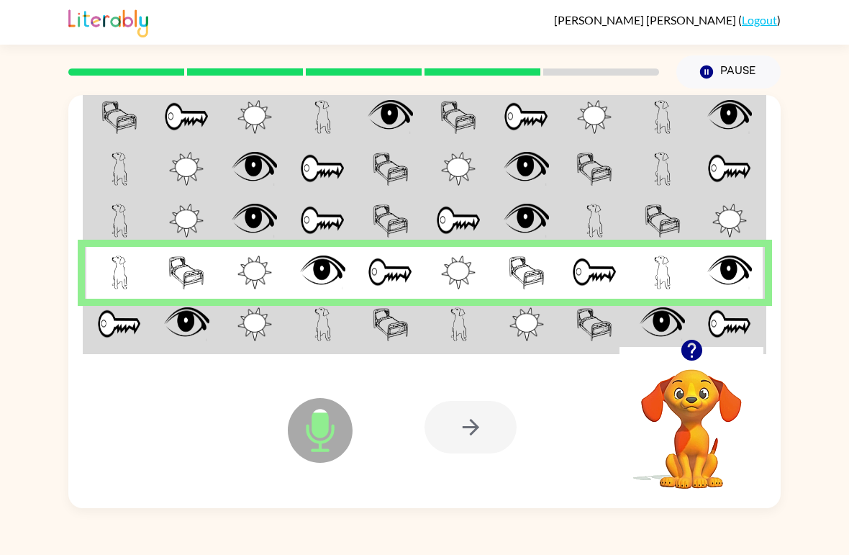
click at [727, 273] on img at bounding box center [729, 272] width 45 height 34
click at [110, 335] on img at bounding box center [119, 324] width 45 height 34
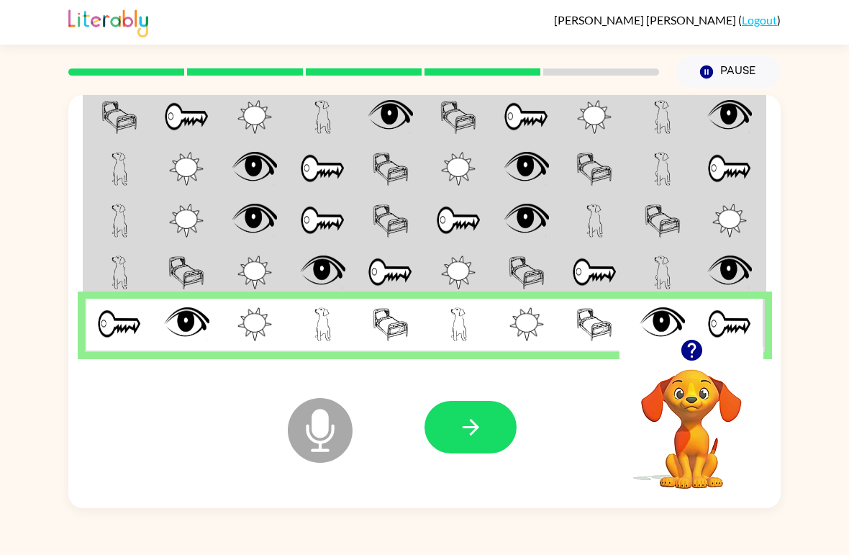
click at [451, 452] on button "button" at bounding box center [471, 427] width 92 height 53
